Goal: Find specific page/section

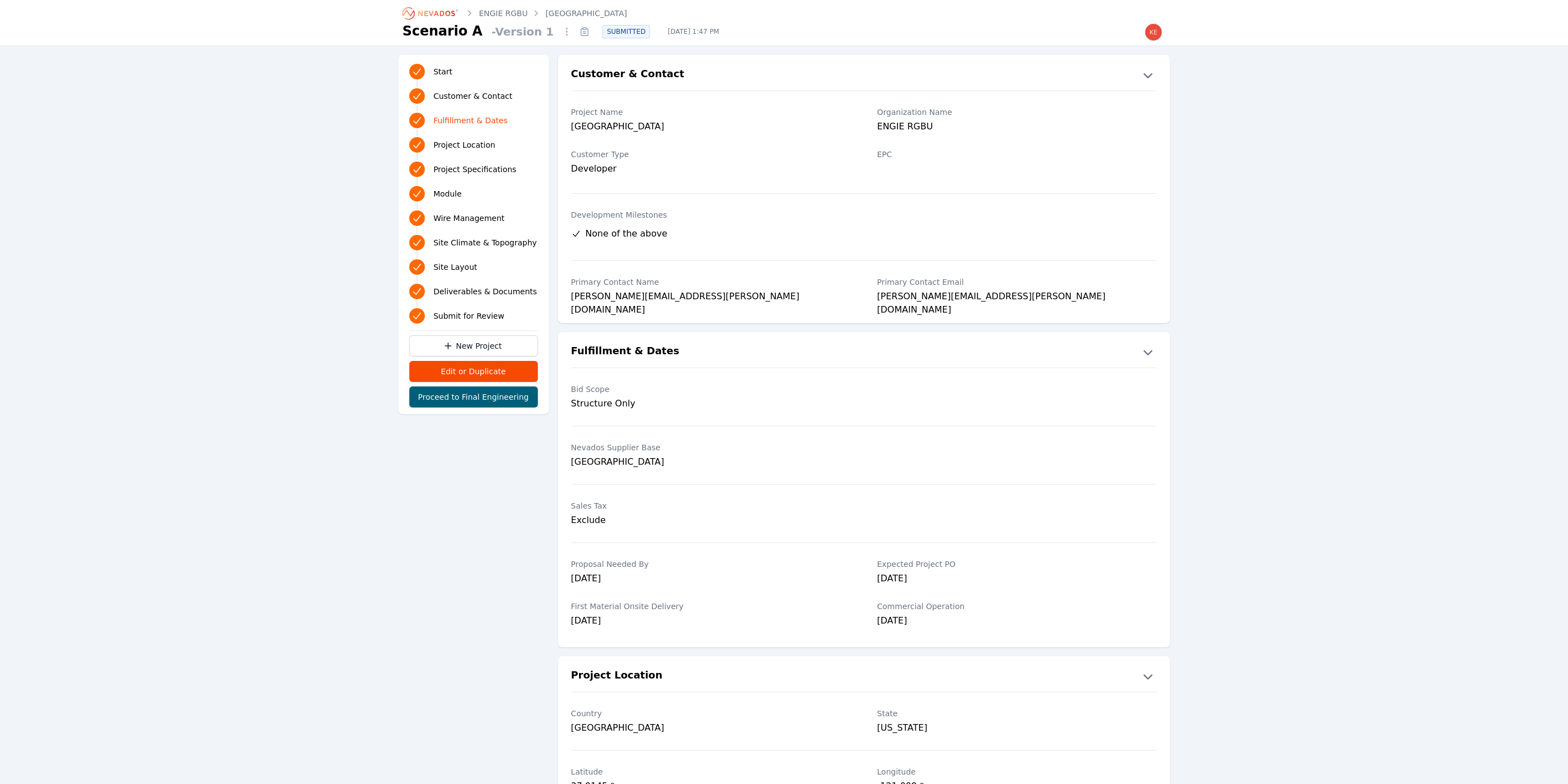
click at [431, 13] on icon "Breadcrumb" at bounding box center [437, 13] width 36 height 6
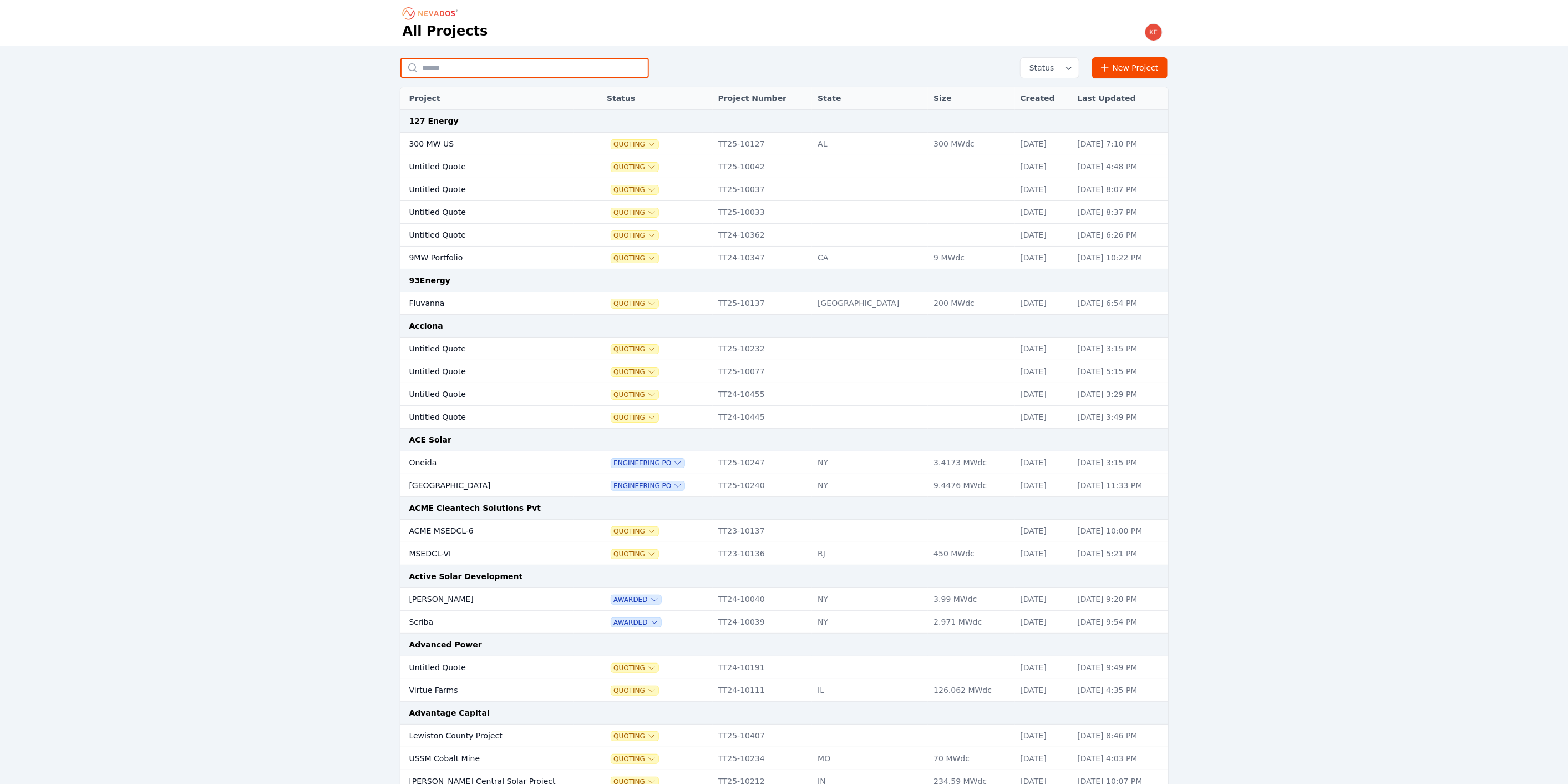
click at [455, 68] on input "text" at bounding box center [524, 68] width 248 height 20
type input "*********"
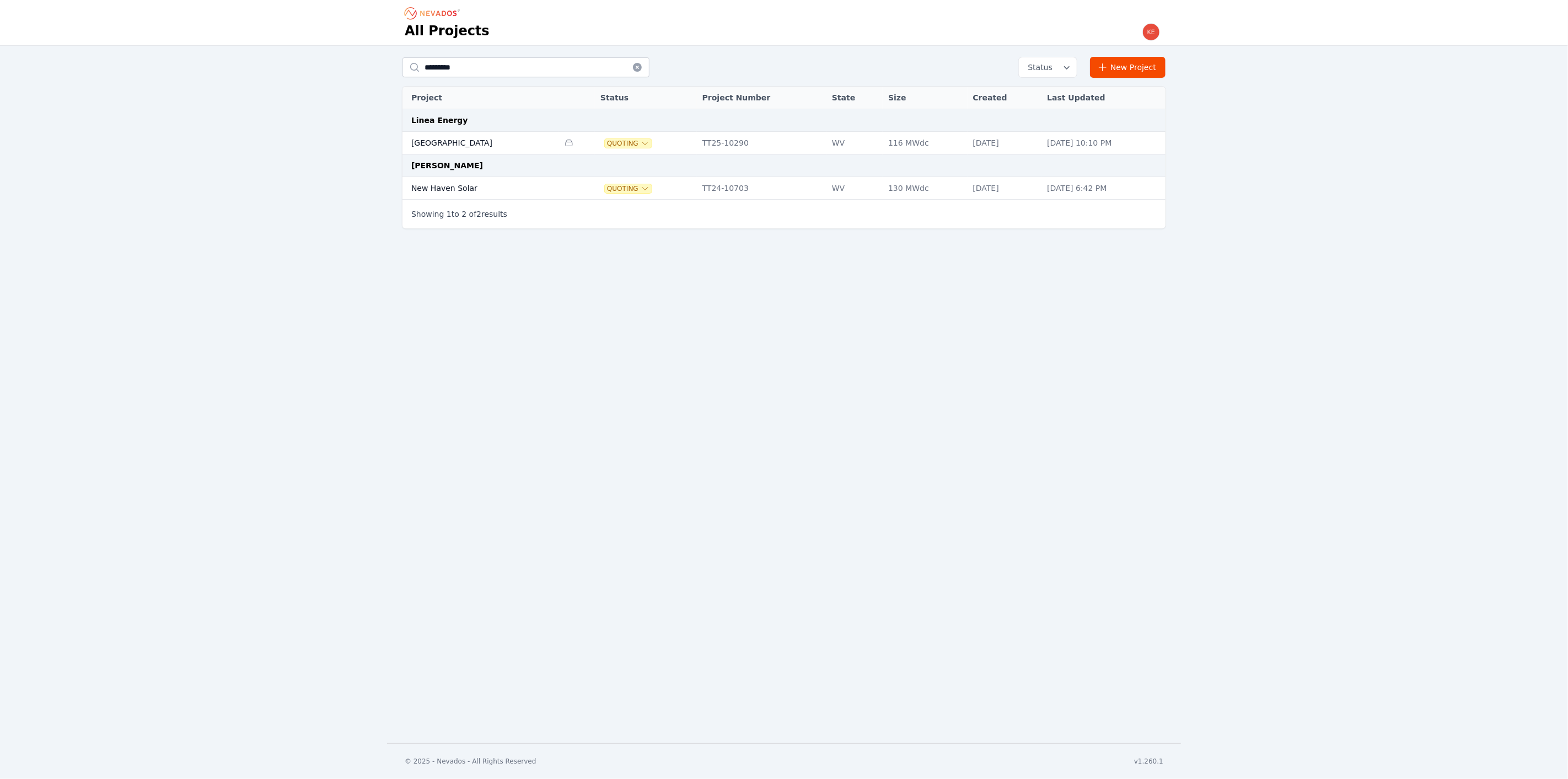
click at [486, 141] on td "[GEOGRAPHIC_DATA]" at bounding box center [481, 142] width 156 height 22
